Goal: Task Accomplishment & Management: Use online tool/utility

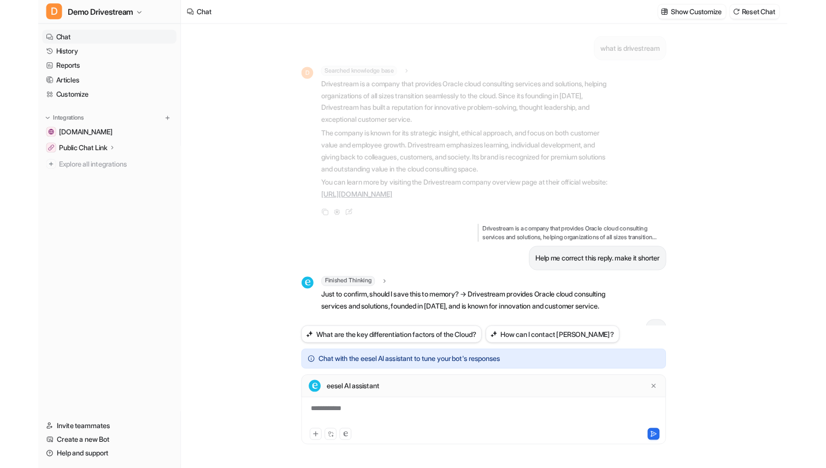
scroll to position [82, 0]
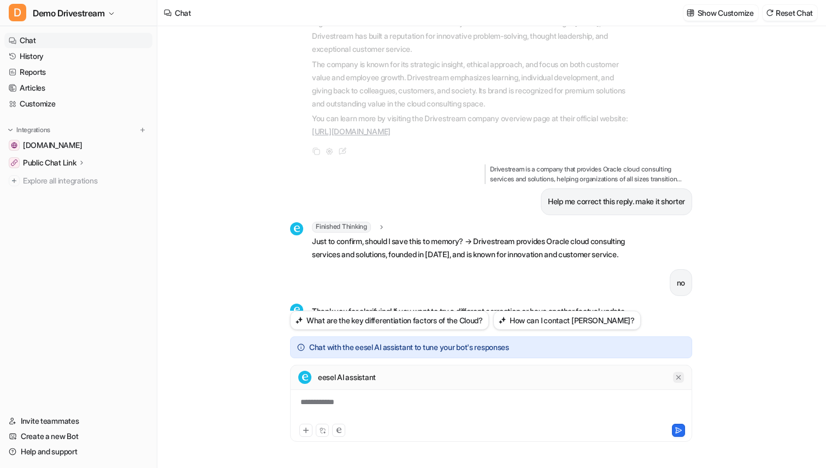
click at [675, 375] on icon at bounding box center [679, 378] width 8 height 8
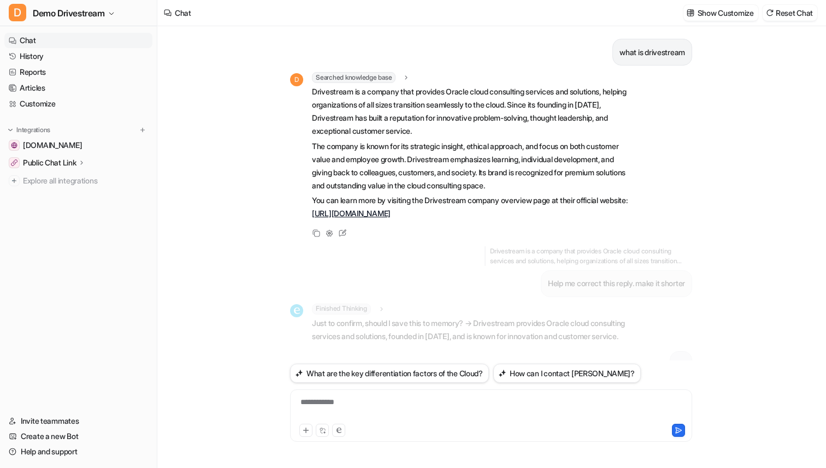
scroll to position [0, 0]
click at [53, 7] on span "Demo Drivestream" at bounding box center [69, 12] width 72 height 15
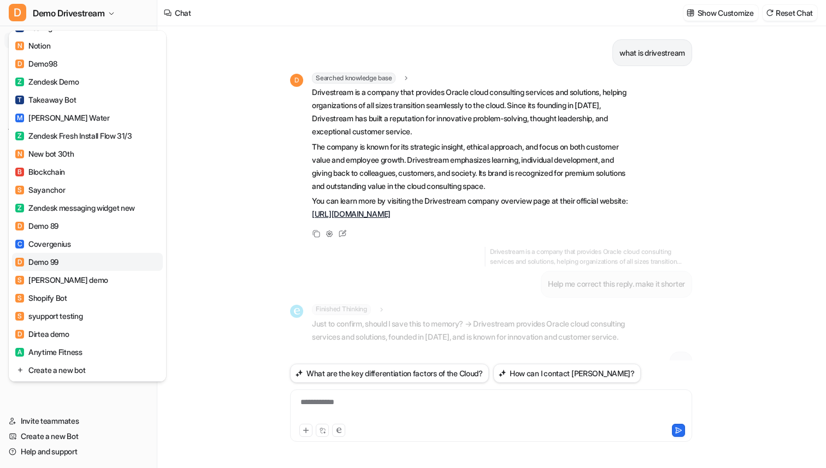
scroll to position [1051, 0]
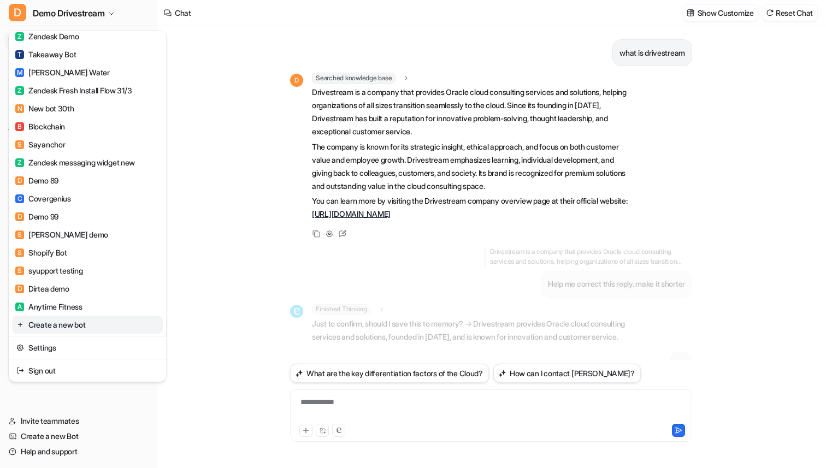
click at [81, 326] on link "Create a new bot" at bounding box center [87, 325] width 151 height 18
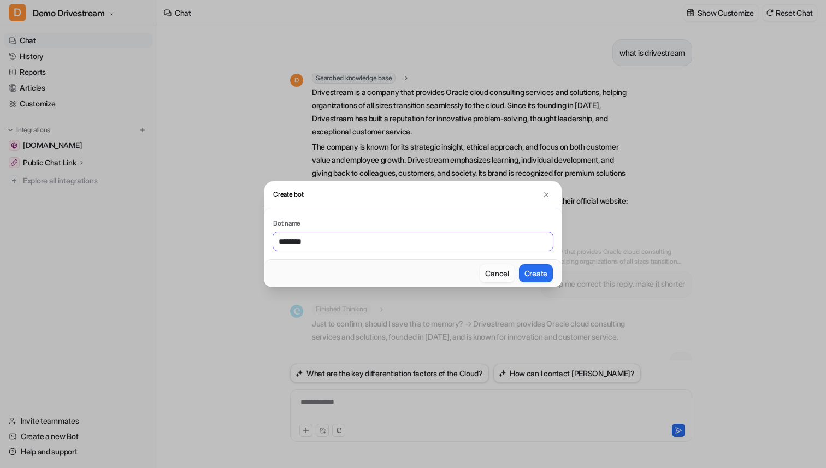
type input "********"
click at [519, 264] on button "Create" at bounding box center [536, 273] width 34 height 18
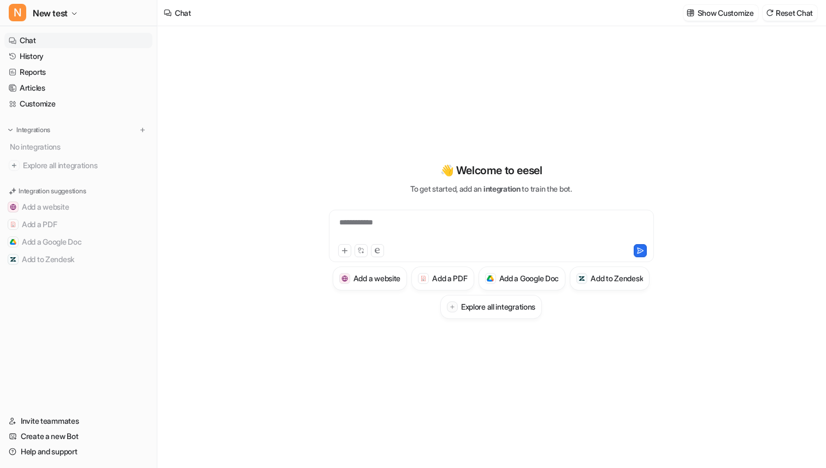
click at [484, 220] on div "**********" at bounding box center [492, 229] width 320 height 25
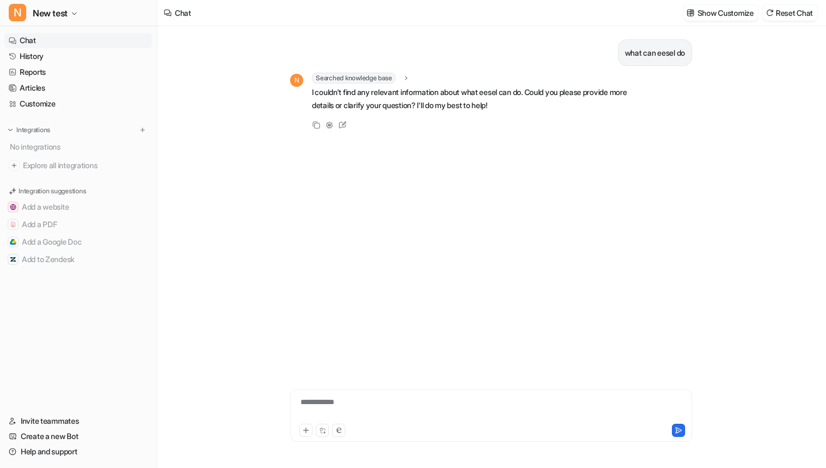
click at [528, 192] on div "what can eesel do N Searched knowledge base search_queries : "what can eesel do…" at bounding box center [491, 193] width 402 height 334
click at [493, 160] on div "what can eesel do N Searched knowledge base search_queries : "what can eesel do…" at bounding box center [491, 193] width 402 height 334
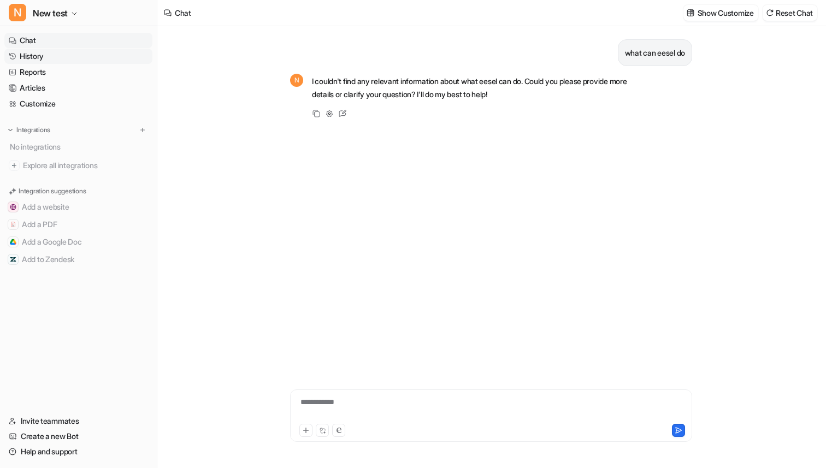
click at [106, 58] on link "History" at bounding box center [78, 56] width 148 height 15
click at [49, 58] on link "History" at bounding box center [78, 56] width 148 height 15
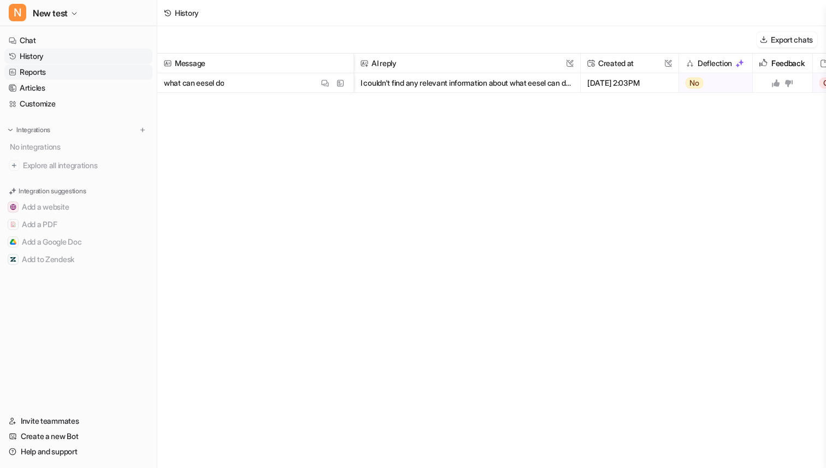
click at [55, 76] on link "Reports" at bounding box center [78, 71] width 148 height 15
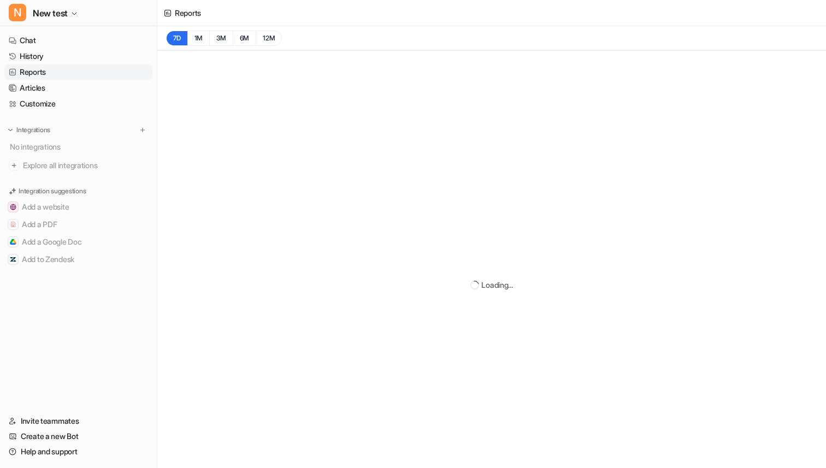
click at [17, 31] on nav "Chat History Reports Articles Customize Integrations No integrations Explore al…" at bounding box center [78, 216] width 157 height 376
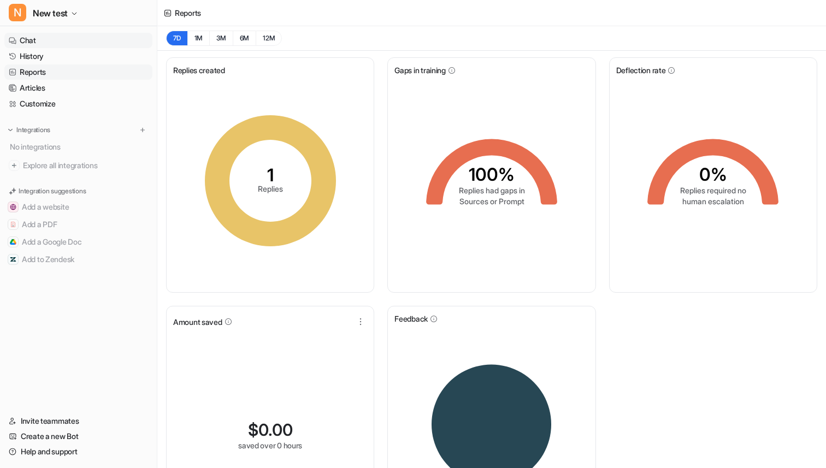
click at [53, 42] on link "Chat" at bounding box center [78, 40] width 148 height 15
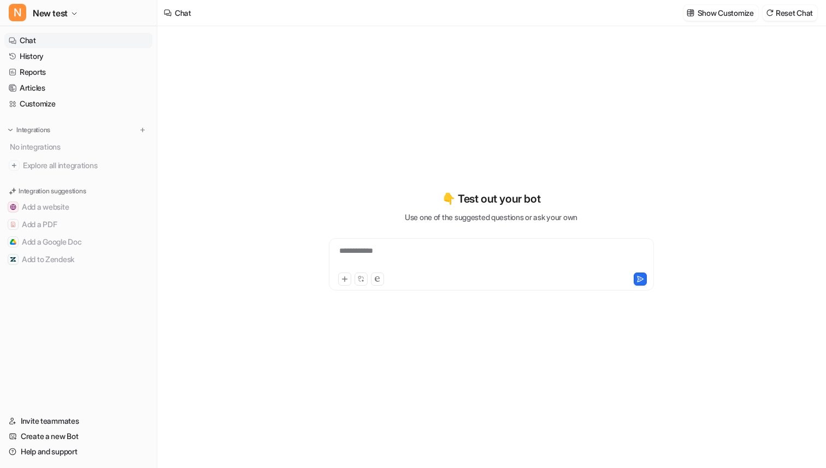
click at [638, 166] on div "**********" at bounding box center [491, 241] width 402 height 328
click at [457, 218] on p "Use one of the suggested questions or ask your own" at bounding box center [491, 216] width 173 height 11
click at [600, 210] on div "**********" at bounding box center [491, 241] width 402 height 100
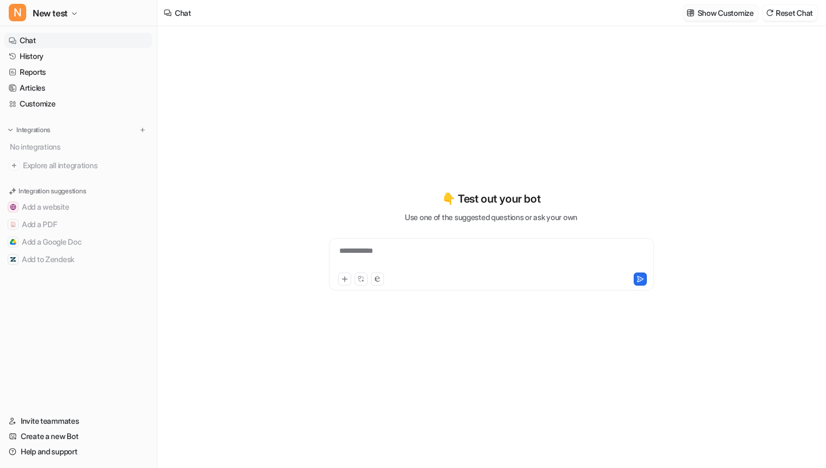
click at [738, 7] on p "Show Customize" at bounding box center [726, 12] width 56 height 11
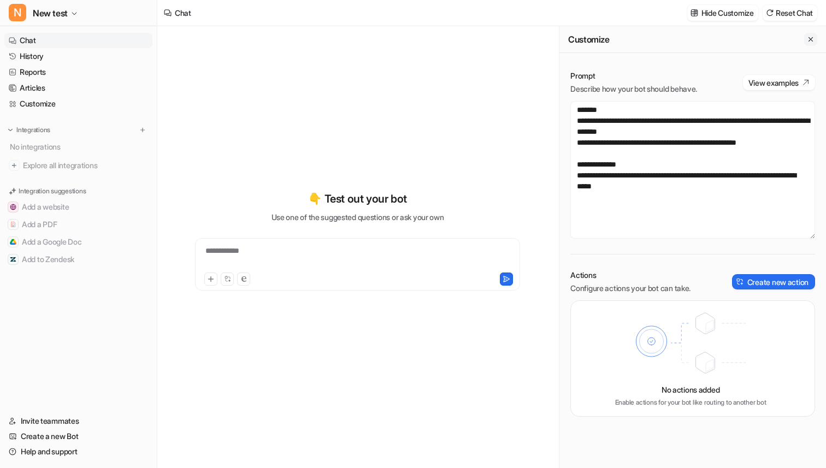
click at [806, 38] on button "Close flyout" at bounding box center [810, 39] width 13 height 13
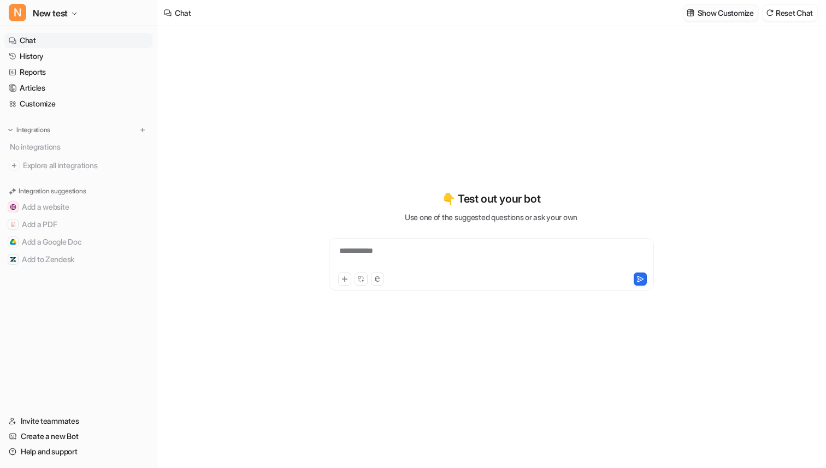
click at [715, 12] on p "Show Customize" at bounding box center [726, 12] width 56 height 11
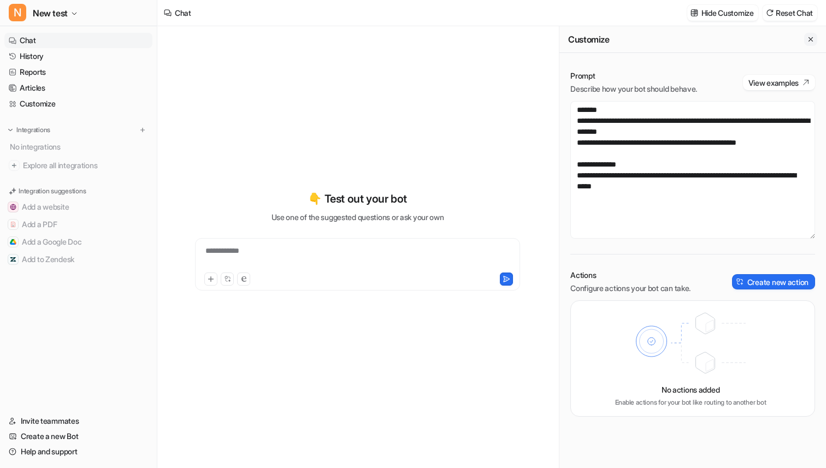
click at [807, 40] on icon "Close flyout" at bounding box center [811, 40] width 8 height 8
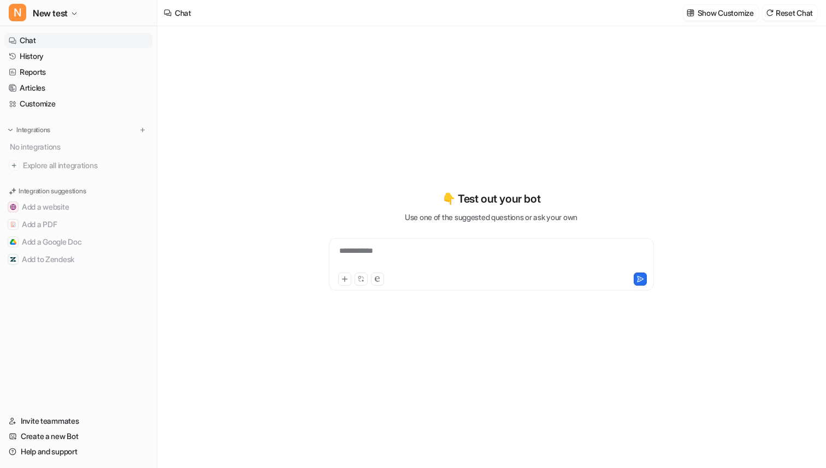
click at [257, 170] on div "**********" at bounding box center [491, 247] width 668 height 442
click at [139, 131] on img at bounding box center [143, 130] width 8 height 8
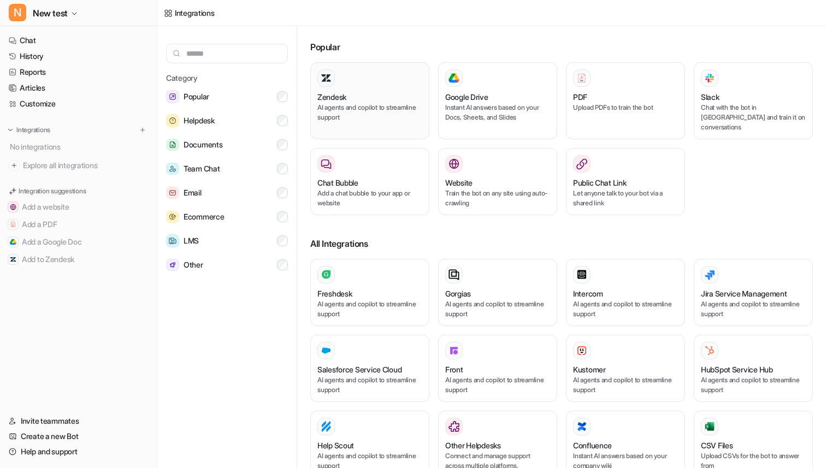
click at [385, 79] on div at bounding box center [369, 77] width 105 height 17
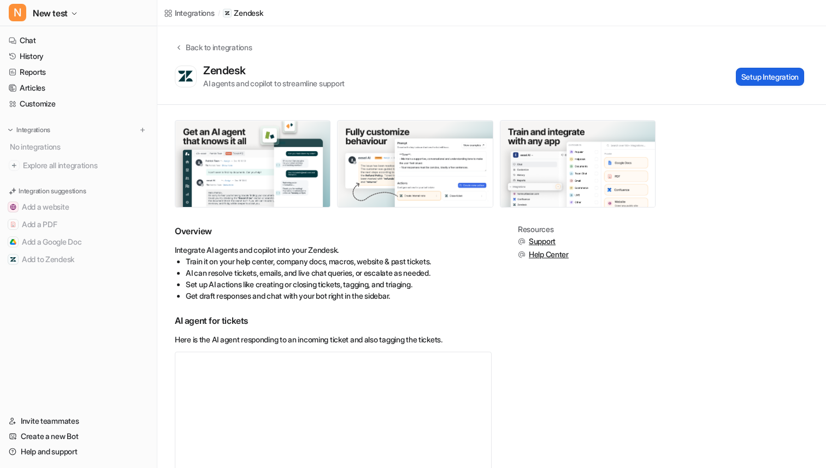
click at [765, 75] on button "Setup Integration" at bounding box center [770, 77] width 68 height 18
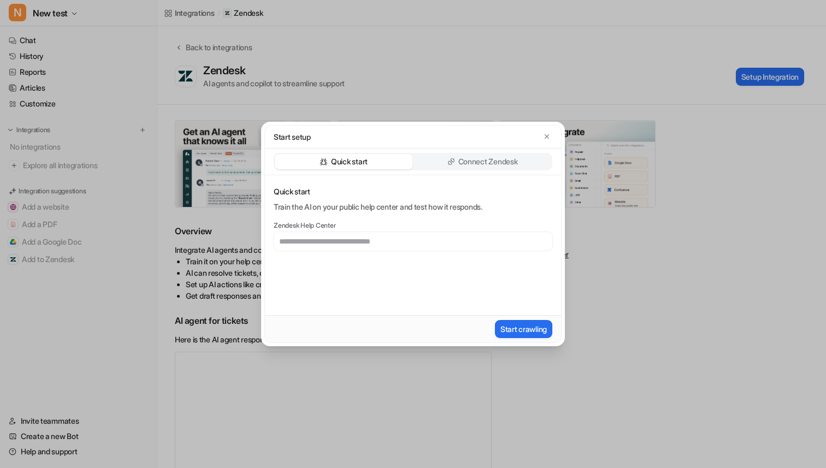
click at [475, 137] on div "Start setup" at bounding box center [413, 136] width 279 height 11
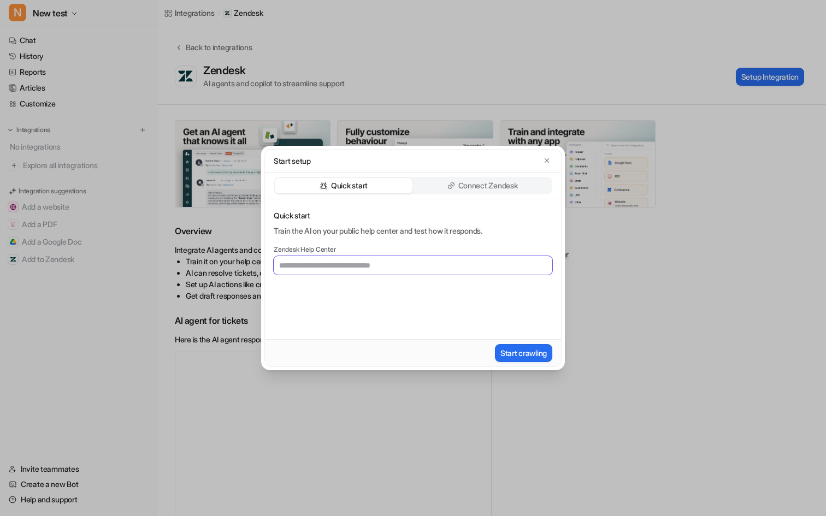
click at [362, 268] on input "text" at bounding box center [413, 265] width 279 height 19
paste input "**********"
type input "**********"
click at [294, 295] on div "**********" at bounding box center [413, 269] width 296 height 140
click at [532, 351] on button "Start crawling" at bounding box center [523, 353] width 57 height 18
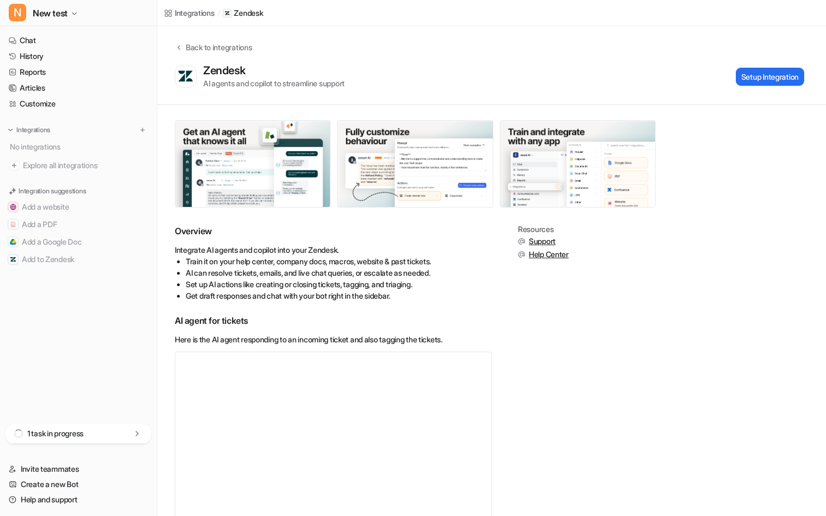
click at [135, 435] on icon at bounding box center [136, 433] width 3 height 5
click at [72, 419] on div "Processing failed" at bounding box center [78, 411] width 128 height 17
click at [72, 411] on p "Processing failed" at bounding box center [54, 411] width 57 height 11
click at [110, 380] on div "1 task completed" at bounding box center [78, 384] width 146 height 20
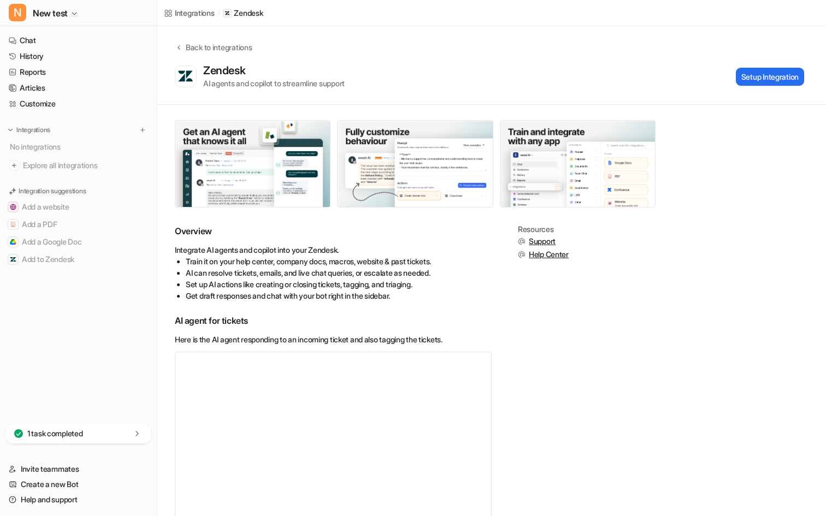
click at [93, 420] on nav "Chat History Reports Articles Customize Integrations No integrations Explore al…" at bounding box center [78, 226] width 157 height 396
click at [93, 423] on nav "Chat History Reports Articles Customize Integrations No integrations Explore al…" at bounding box center [78, 226] width 157 height 396
click at [93, 433] on div "1 task completed" at bounding box center [78, 434] width 146 height 20
click at [82, 334] on nav "Chat History Reports Articles Customize Integrations No integrations Explore al…" at bounding box center [78, 200] width 157 height 345
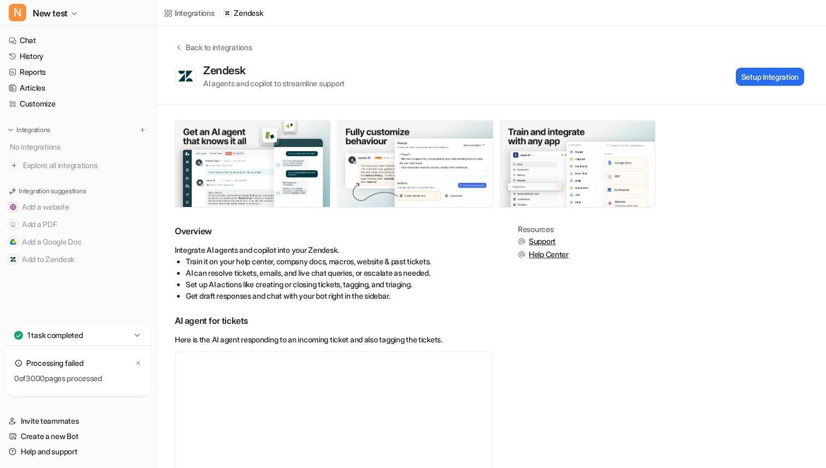
click at [157, 248] on div "N New test Chat History Reports Articles Customize Integrations No integrations…" at bounding box center [78, 234] width 157 height 468
click at [137, 337] on icon at bounding box center [136, 335] width 5 height 3
click at [800, 74] on button "Setup Integration" at bounding box center [770, 77] width 68 height 18
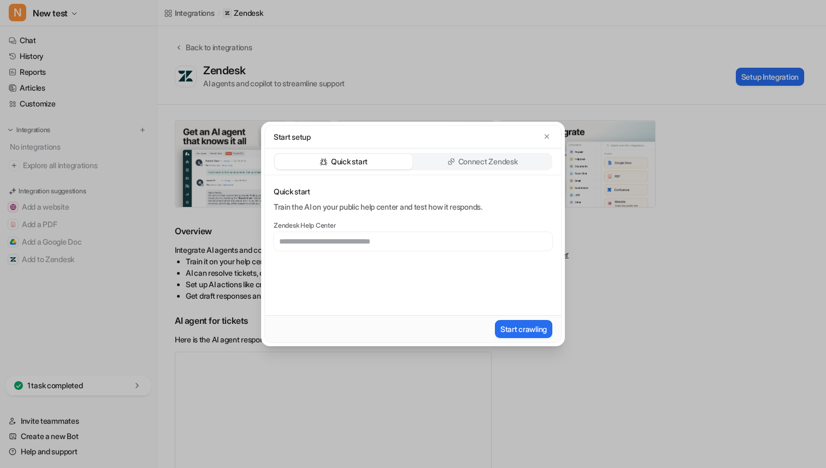
click at [320, 250] on input "text" at bounding box center [413, 241] width 279 height 19
type input "**********"
click at [482, 286] on div "**********" at bounding box center [413, 245] width 296 height 140
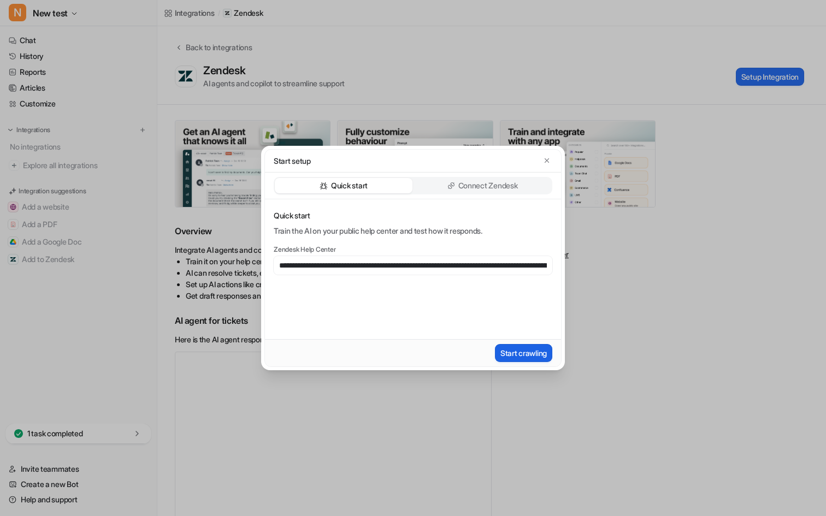
click at [526, 353] on button "Start crawling" at bounding box center [523, 353] width 57 height 18
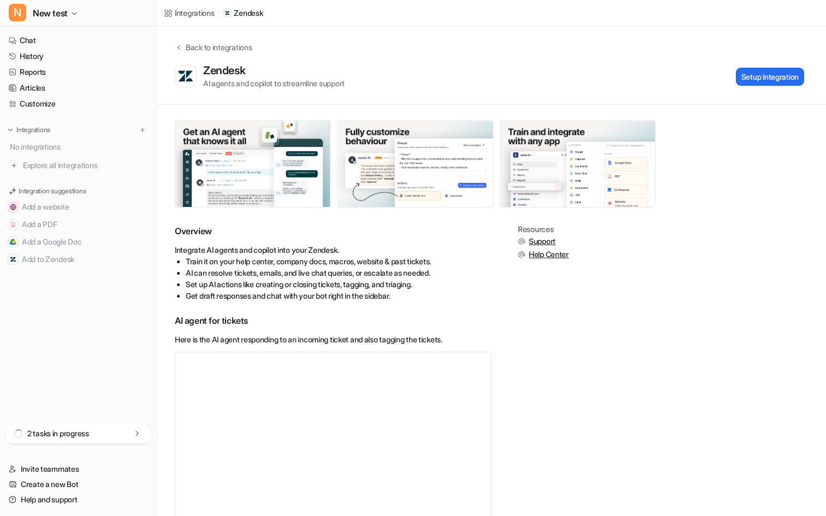
click at [115, 438] on div "2 tasks in progress" at bounding box center [78, 434] width 146 height 20
click at [139, 411] on icon at bounding box center [138, 411] width 7 height 7
click at [508, 30] on div "Back to integrations Zendesk AI agents and copilot to streamline support Setup …" at bounding box center [491, 65] width 669 height 79
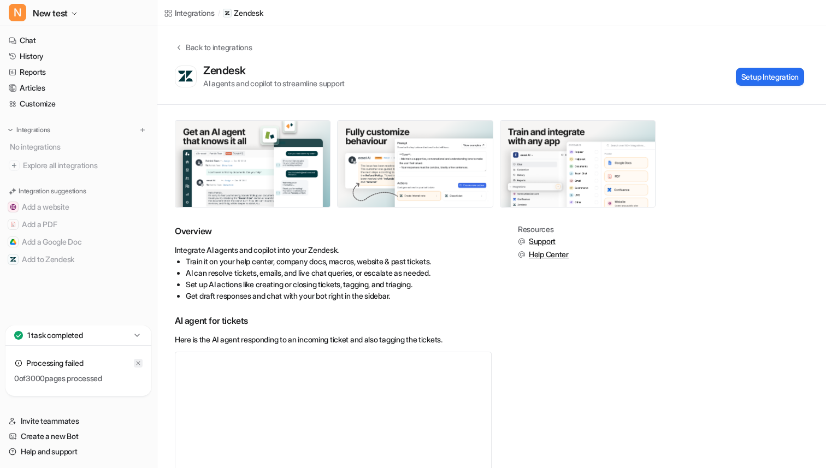
click at [141, 367] on div at bounding box center [138, 363] width 9 height 9
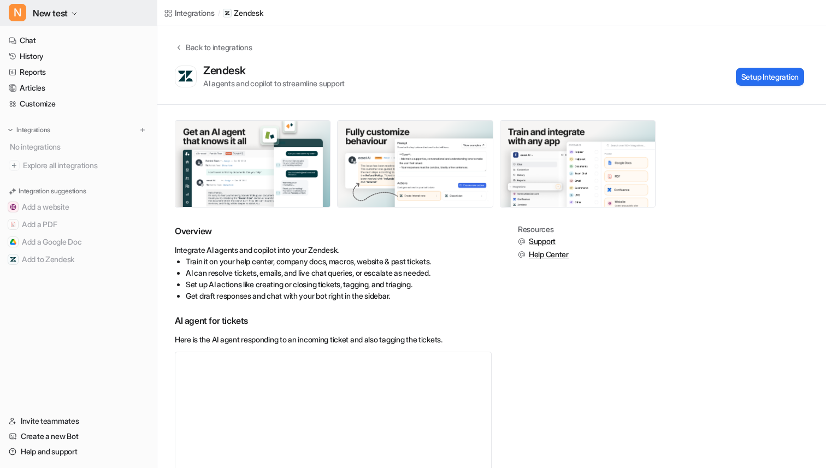
click at [36, 11] on span "New test" at bounding box center [50, 12] width 35 height 15
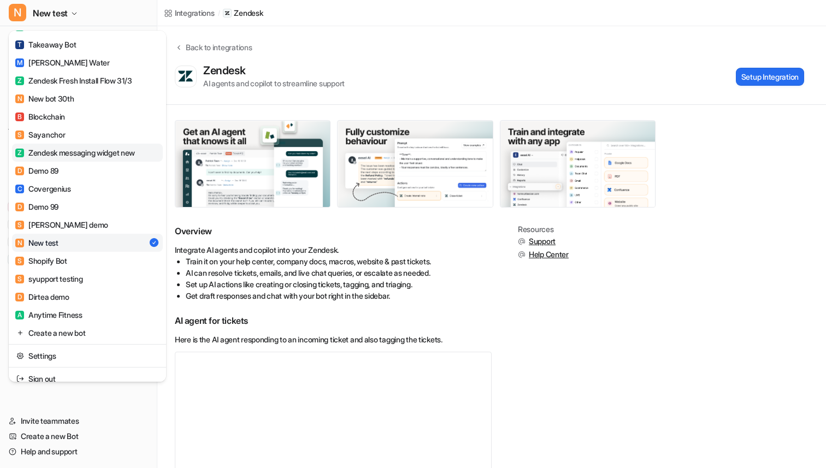
scroll to position [1069, 0]
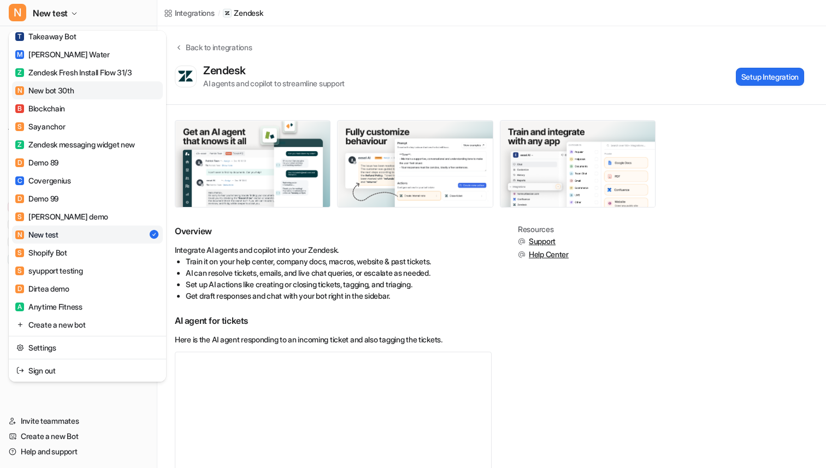
click at [71, 99] on link "N New bot 30th" at bounding box center [87, 90] width 151 height 18
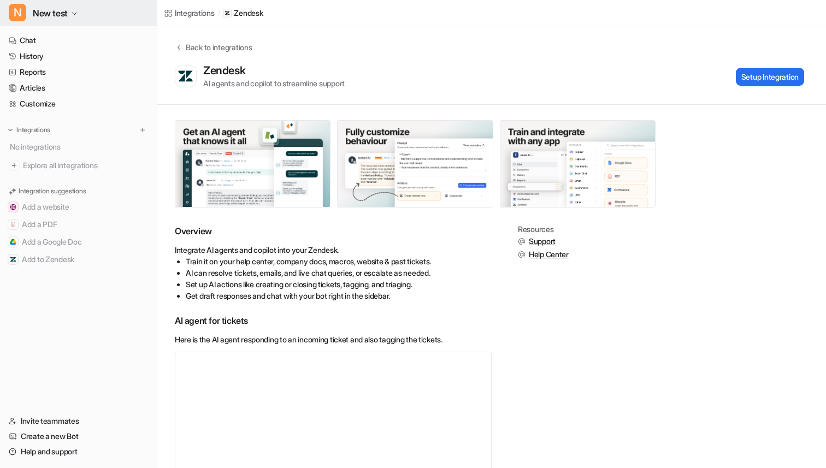
click at [64, 19] on span "New test" at bounding box center [50, 12] width 35 height 15
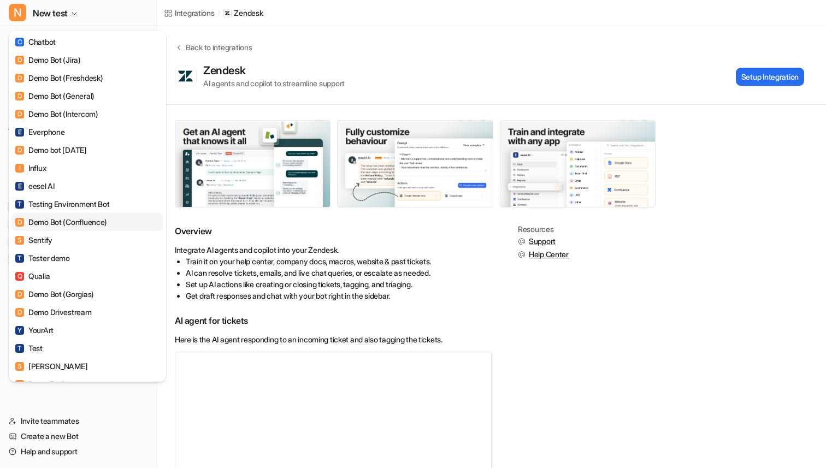
click at [74, 218] on div "D Demo Bot (Confluence)" at bounding box center [61, 221] width 92 height 11
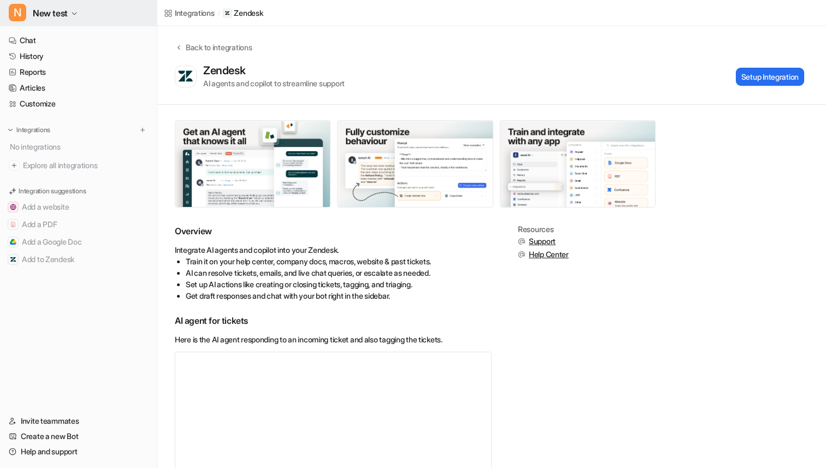
click at [59, 16] on span "New test" at bounding box center [50, 12] width 35 height 15
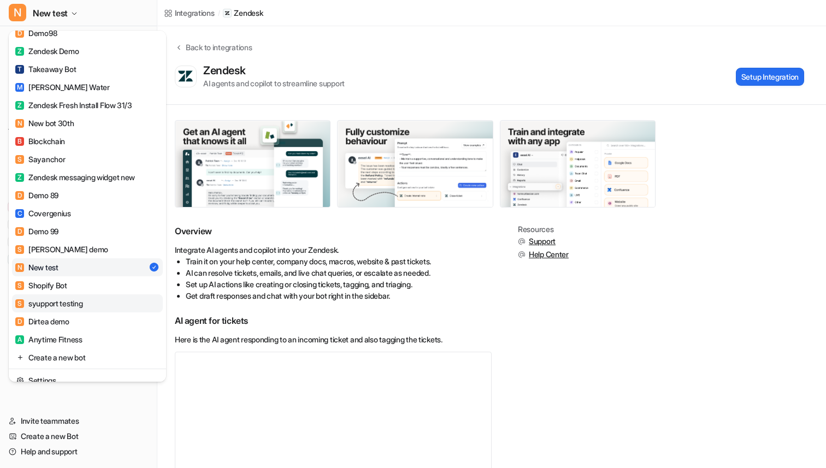
scroll to position [1037, 0]
click at [89, 310] on link "S syupport testing" at bounding box center [87, 303] width 151 height 18
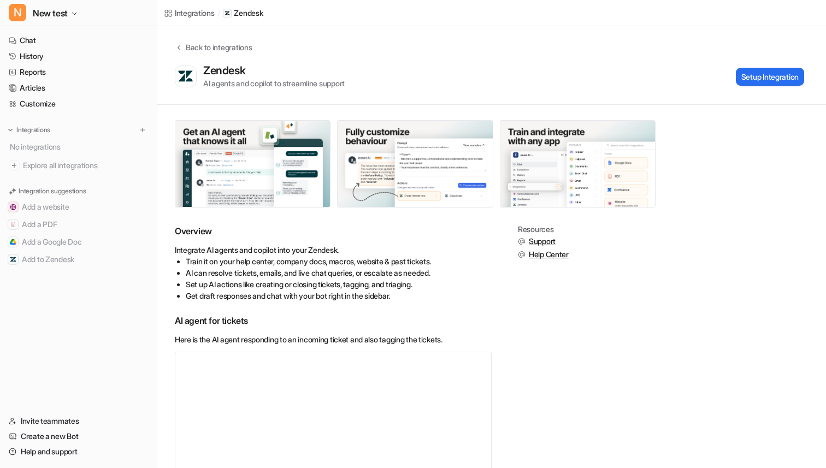
click at [408, 79] on div "Zendesk AI agents and copilot to streamline support Setup Integration" at bounding box center [489, 76] width 629 height 25
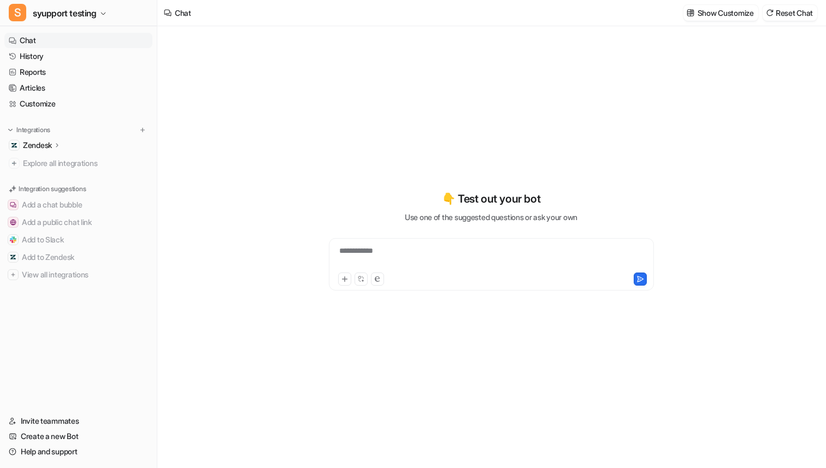
type textarea "**********"
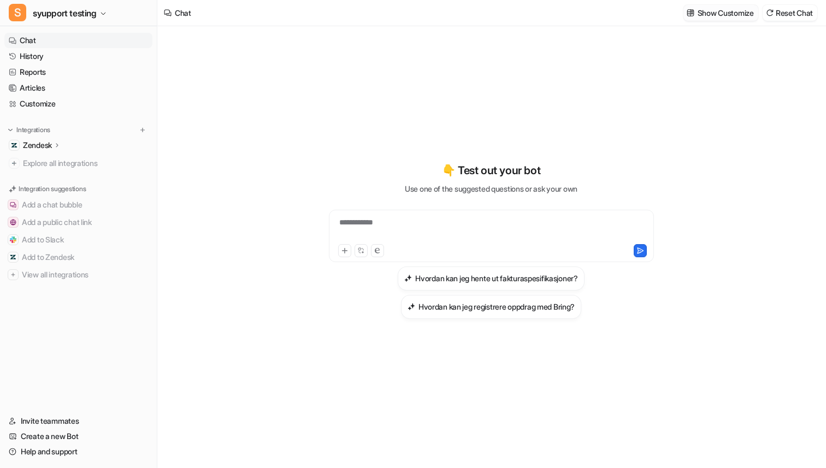
click at [722, 11] on p "Show Customize" at bounding box center [726, 12] width 56 height 11
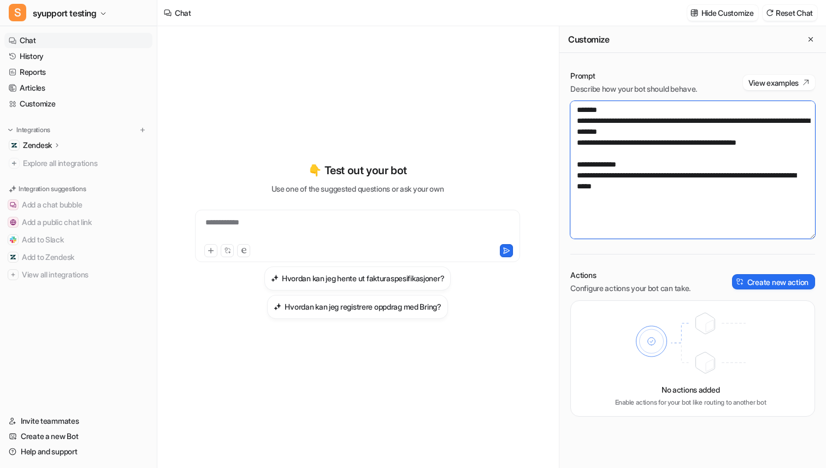
drag, startPoint x: 654, startPoint y: 195, endPoint x: 534, endPoint y: 110, distance: 147.0
click at [534, 110] on div "**********" at bounding box center [491, 247] width 669 height 442
click at [426, 95] on div "**********" at bounding box center [357, 241] width 383 height 328
click at [805, 40] on button "Close flyout" at bounding box center [810, 39] width 13 height 13
